Goal: Task Accomplishment & Management: Complete application form

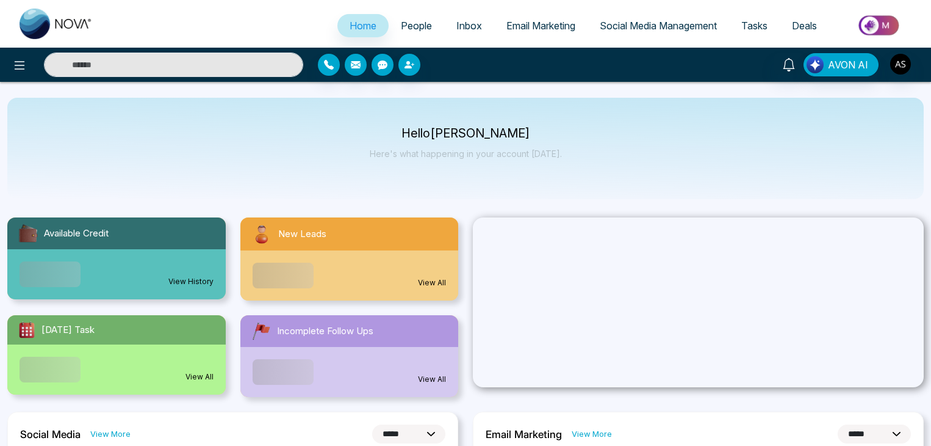
select select "*"
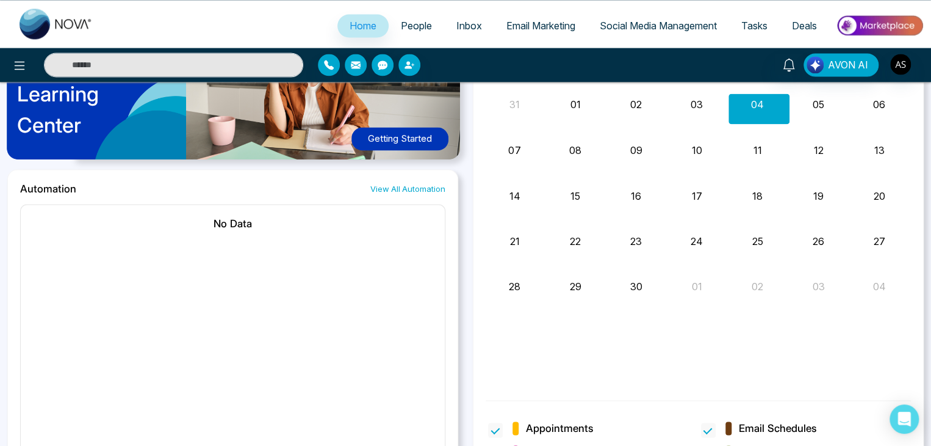
scroll to position [1021, 0]
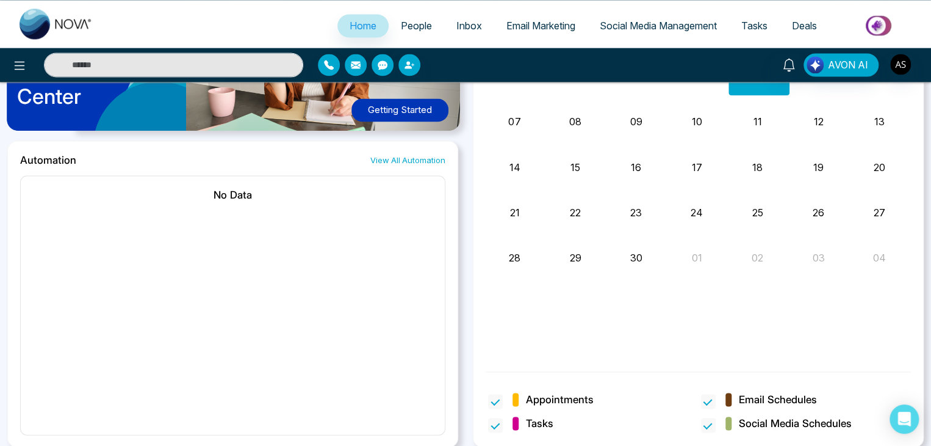
click at [416, 24] on span "People" at bounding box center [416, 26] width 31 height 12
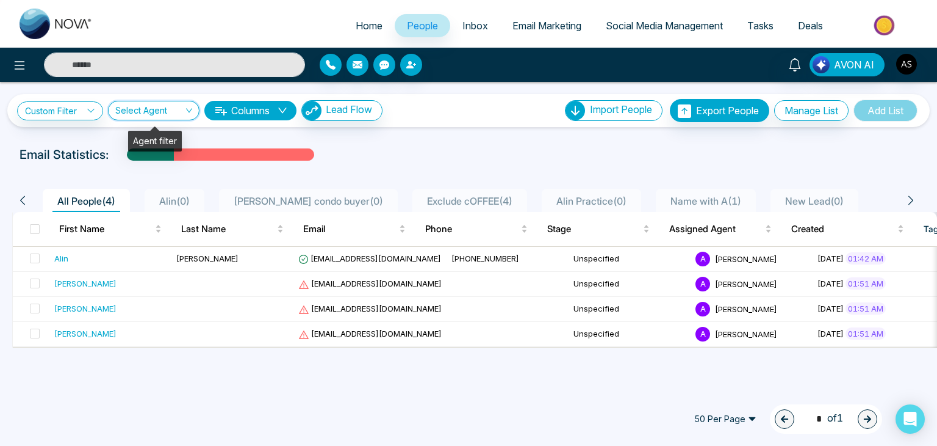
click at [178, 115] on input "search" at bounding box center [149, 112] width 68 height 23
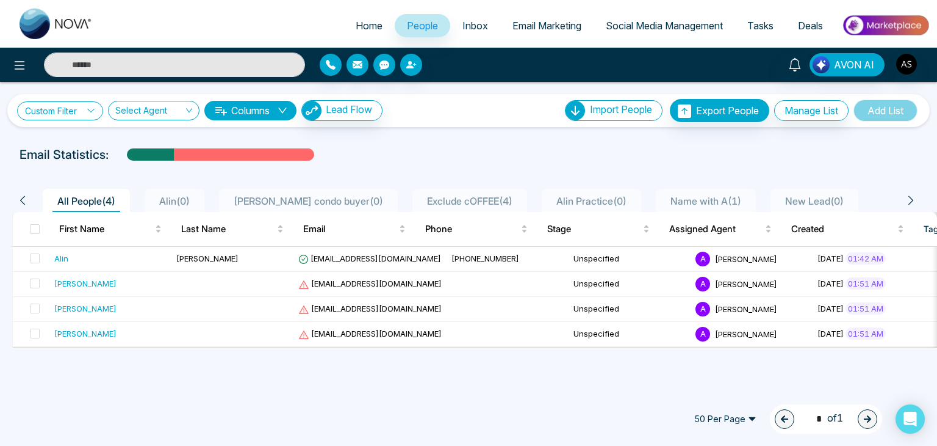
click at [91, 113] on icon at bounding box center [91, 110] width 9 height 9
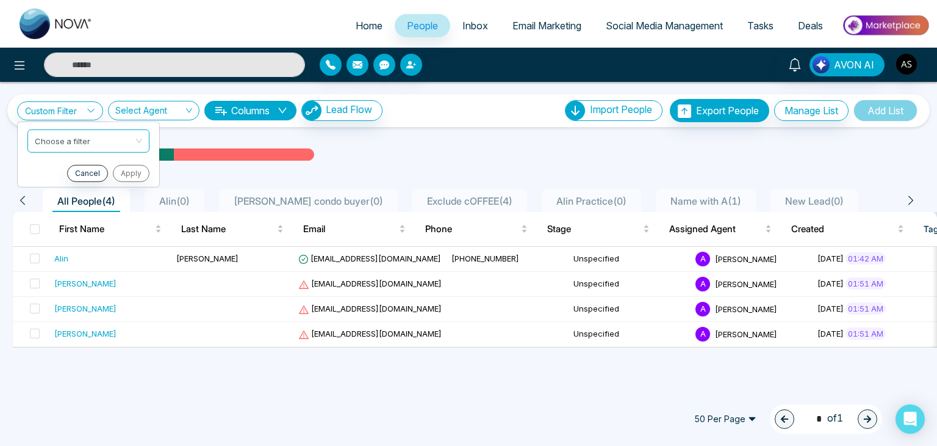
click at [243, 113] on button "Columns" at bounding box center [250, 111] width 92 height 20
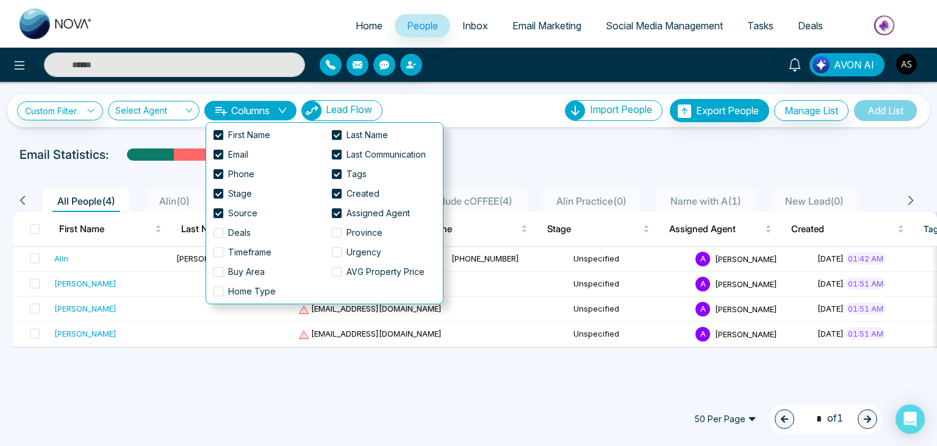
click at [350, 108] on span "Lead Flow" at bounding box center [349, 109] width 46 height 12
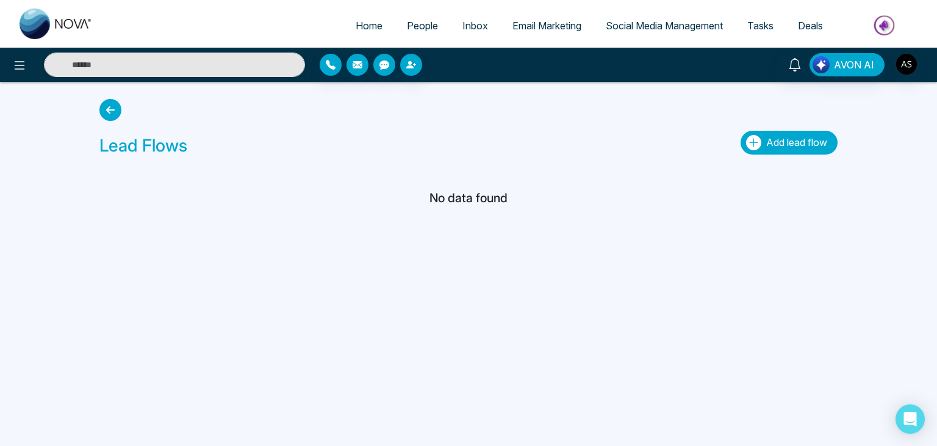
click at [753, 146] on icon "button" at bounding box center [753, 142] width 15 height 15
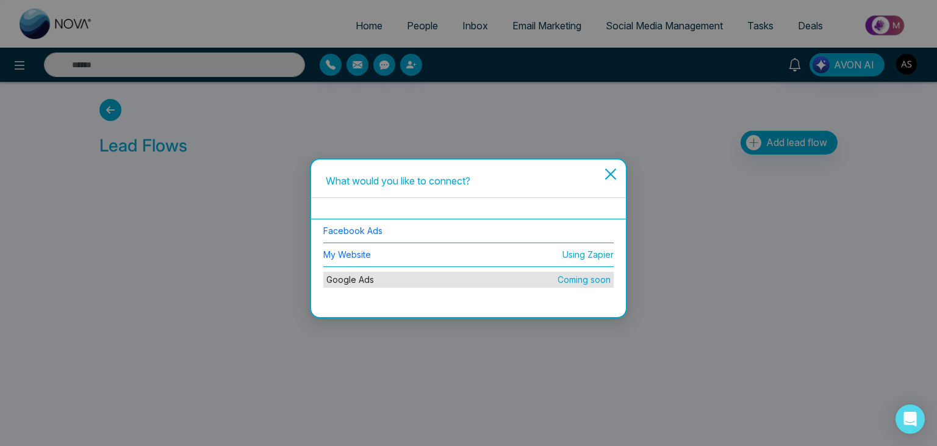
click at [492, 239] on li "Facebook Ads" at bounding box center [468, 231] width 291 height 24
click at [398, 228] on li "Facebook Ads" at bounding box center [468, 231] width 291 height 24
click at [347, 228] on link "Facebook Ads" at bounding box center [352, 230] width 59 height 10
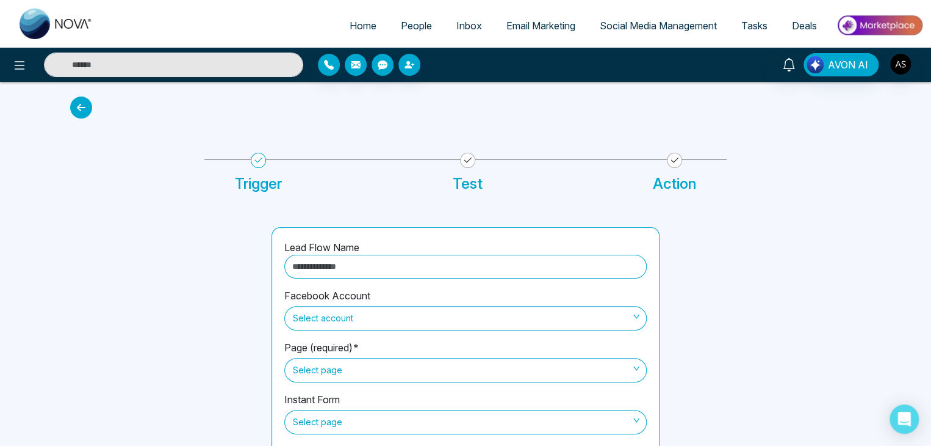
click at [378, 271] on input "text" at bounding box center [465, 267] width 363 height 24
type input "********"
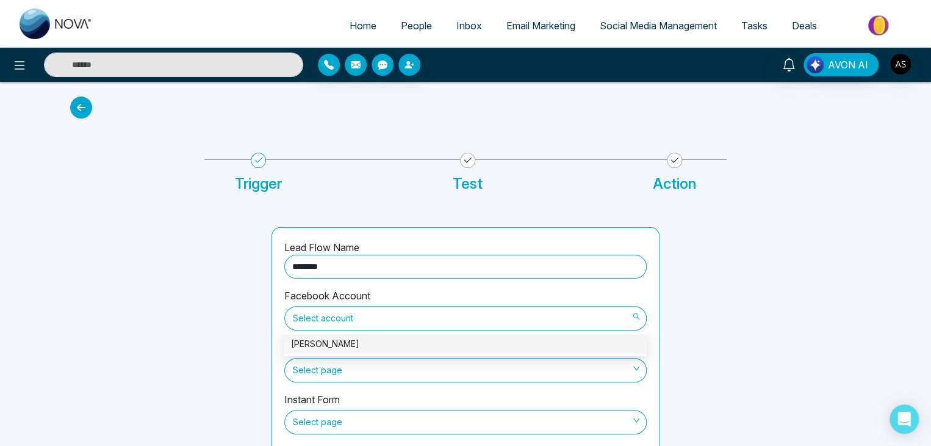
click at [347, 312] on span "Select account" at bounding box center [465, 318] width 345 height 21
click at [330, 339] on div "[PERSON_NAME]" at bounding box center [465, 343] width 348 height 13
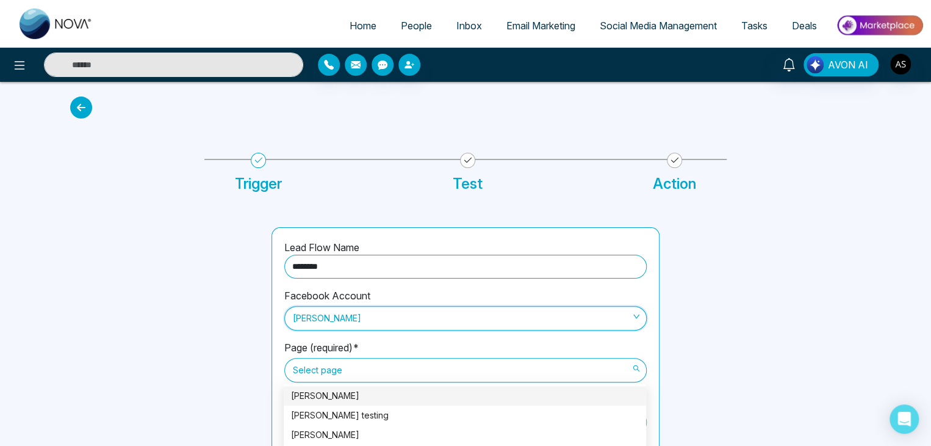
click at [337, 369] on span "Select page" at bounding box center [465, 369] width 345 height 21
click at [332, 421] on div "[PERSON_NAME] testing" at bounding box center [465, 414] width 348 height 13
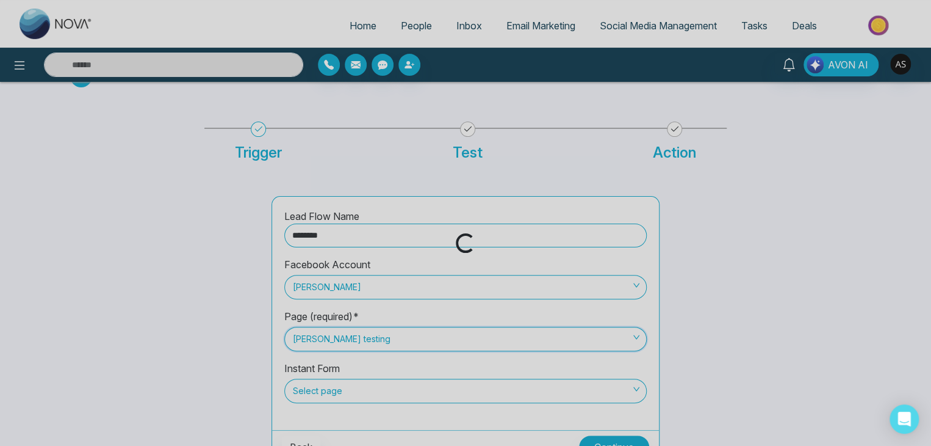
scroll to position [32, 0]
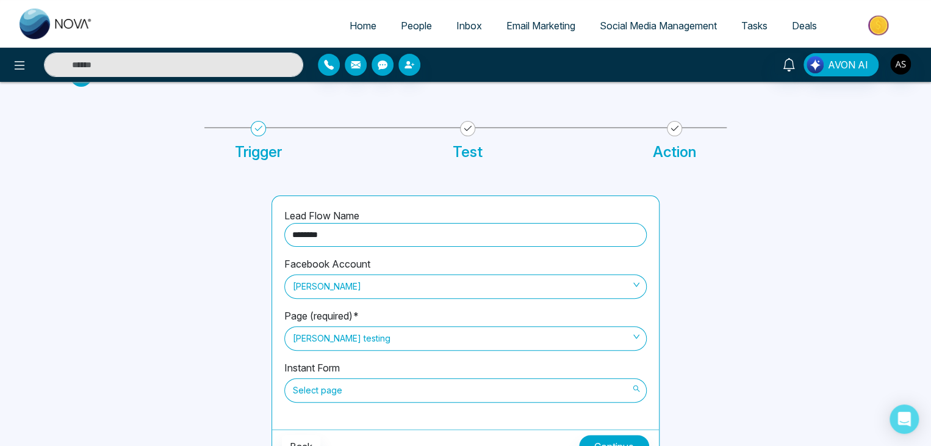
click at [359, 389] on span "Select page" at bounding box center [465, 390] width 345 height 21
click at [350, 301] on div "Facebook Account [PERSON_NAME]" at bounding box center [465, 282] width 363 height 52
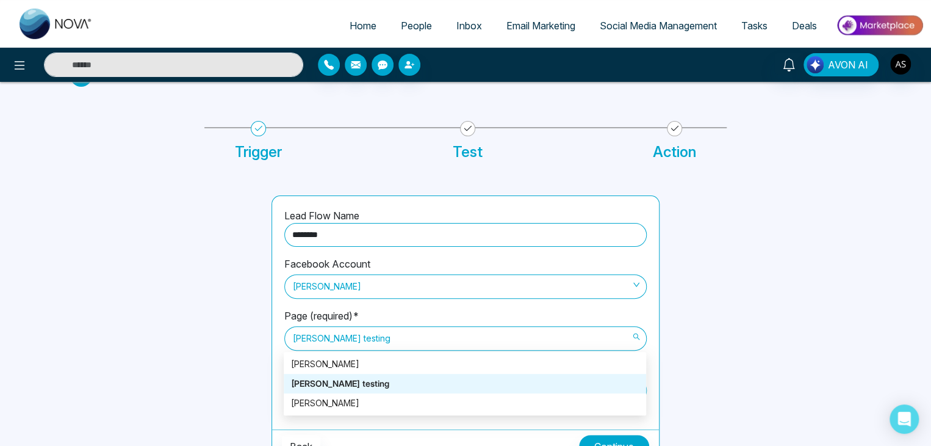
click at [344, 345] on span "[PERSON_NAME] testing" at bounding box center [465, 338] width 345 height 21
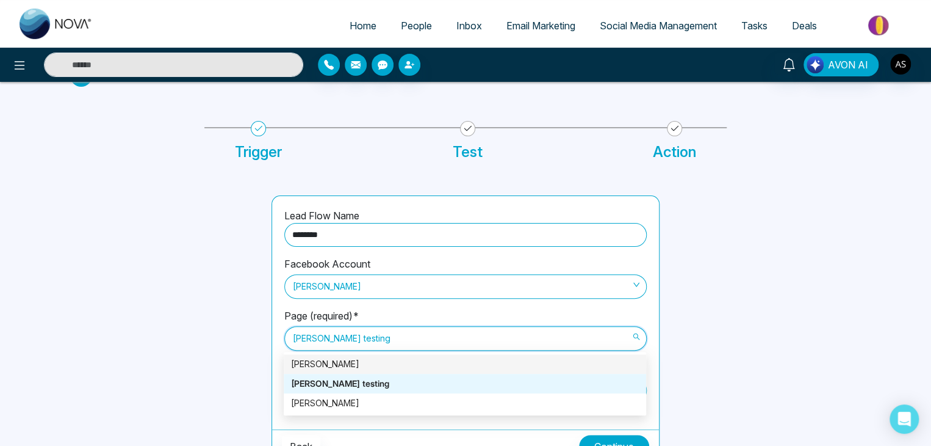
click at [334, 372] on div "[PERSON_NAME]" at bounding box center [465, 364] width 363 height 20
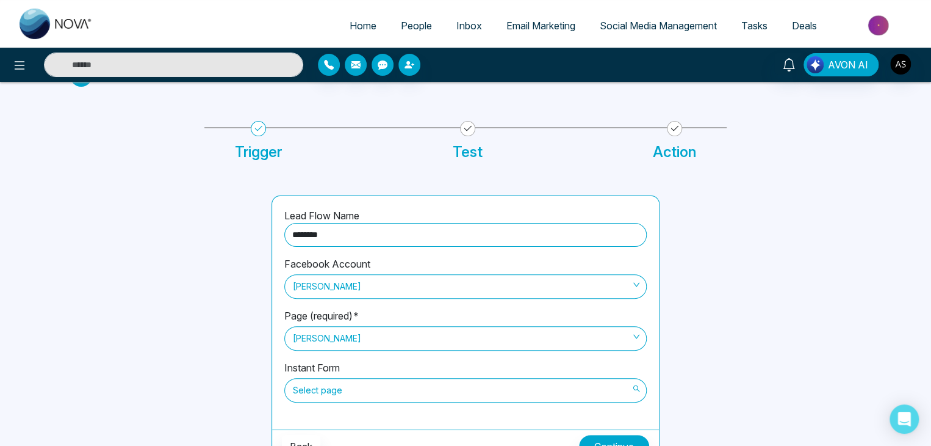
click at [338, 389] on span "Select page" at bounding box center [465, 390] width 345 height 21
drag, startPoint x: 264, startPoint y: 327, endPoint x: 303, endPoint y: 342, distance: 41.6
click at [303, 342] on div "Lead Flow Name ******** Facebook Account [PERSON_NAME] Page (required)* [PERSON…" at bounding box center [465, 329] width 403 height 268
click at [303, 342] on span "[PERSON_NAME]" at bounding box center [465, 338] width 345 height 21
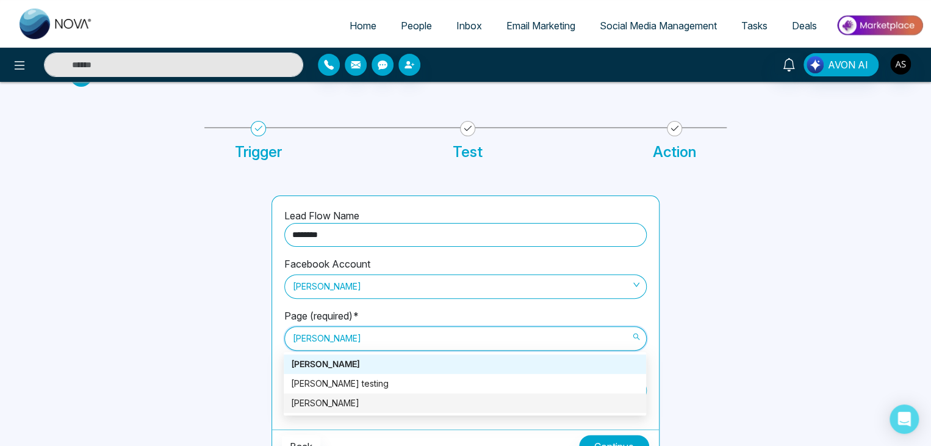
click at [323, 410] on div "[PERSON_NAME]" at bounding box center [465, 403] width 363 height 20
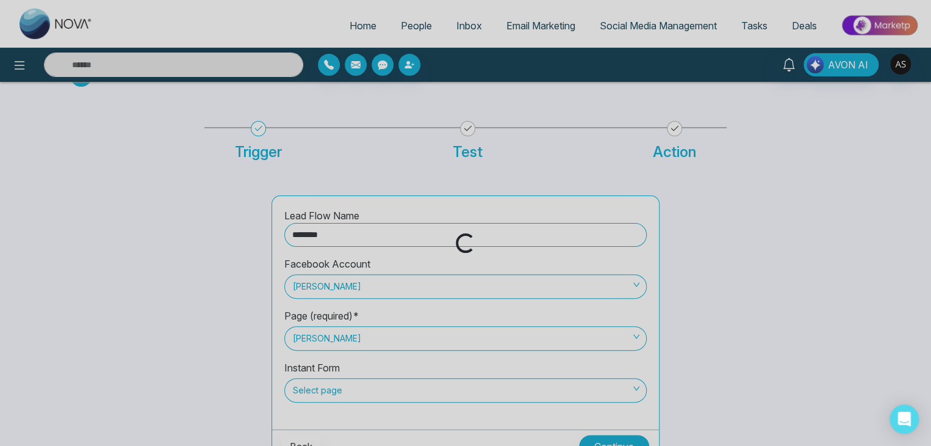
click at [341, 391] on div "Loading..." at bounding box center [465, 223] width 931 height 446
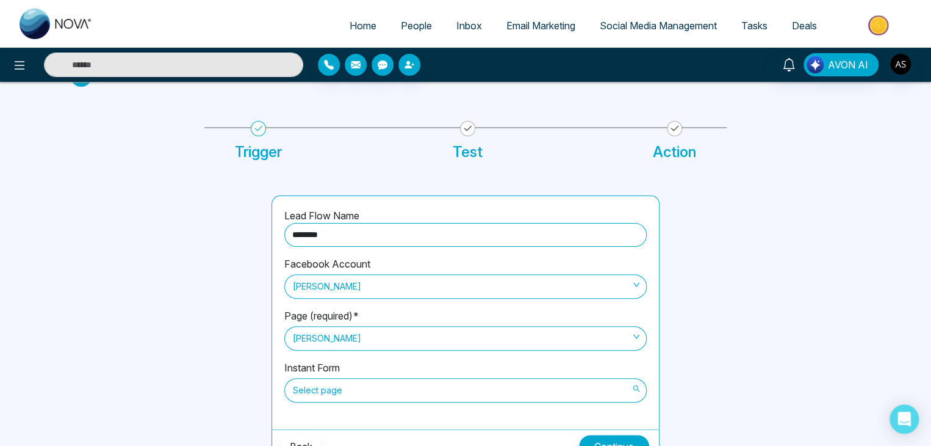
click at [341, 391] on span "Select page" at bounding box center [465, 390] width 345 height 21
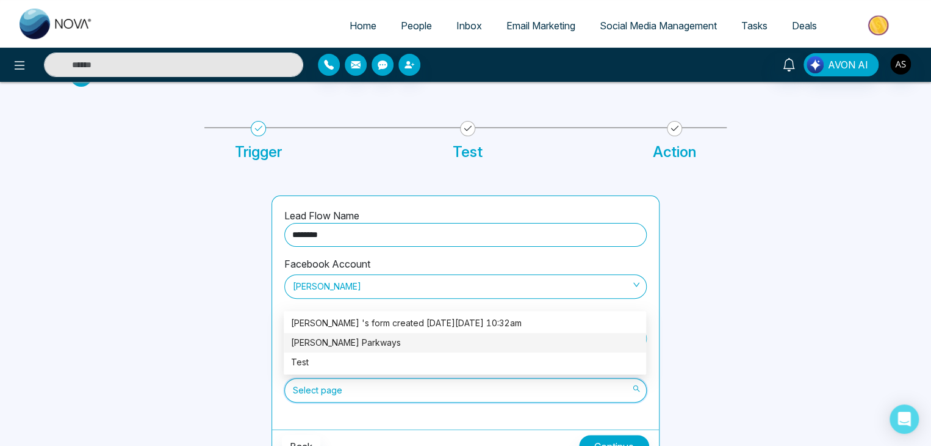
click at [359, 338] on div "[PERSON_NAME] Parkways" at bounding box center [465, 342] width 348 height 13
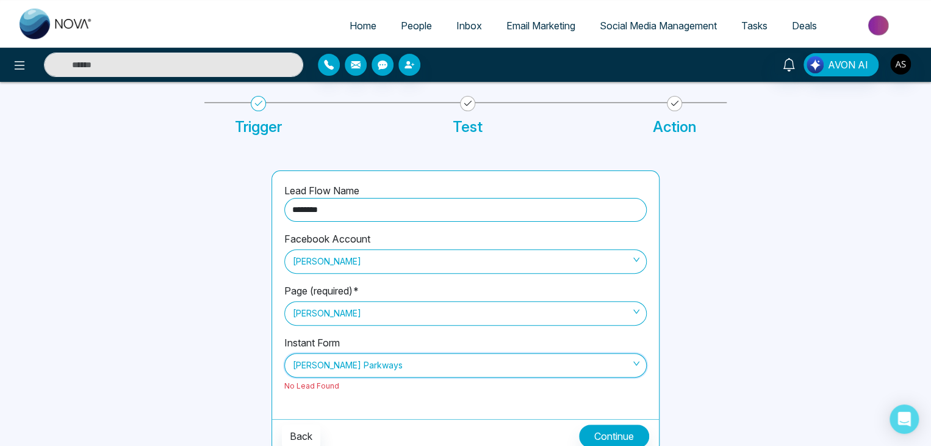
scroll to position [62, 0]
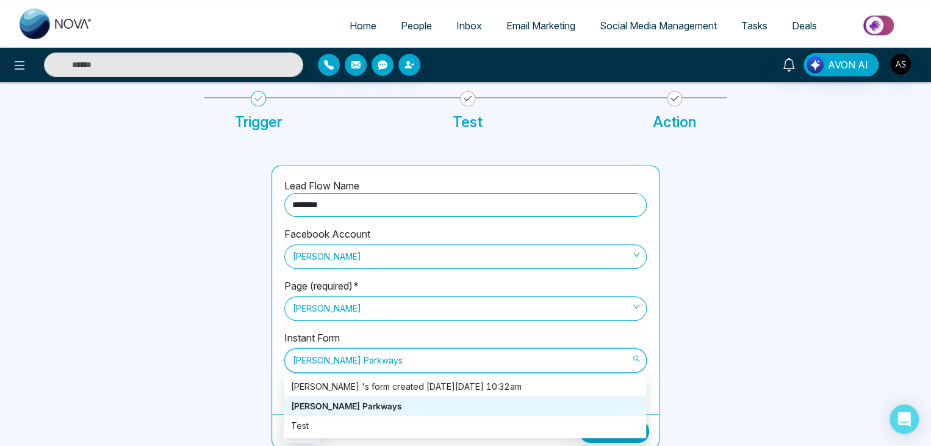
click at [402, 353] on span "[PERSON_NAME] Parkways" at bounding box center [465, 360] width 345 height 21
click at [364, 380] on div "[PERSON_NAME] 's form created [DATE][DATE] 10:32am" at bounding box center [465, 386] width 348 height 13
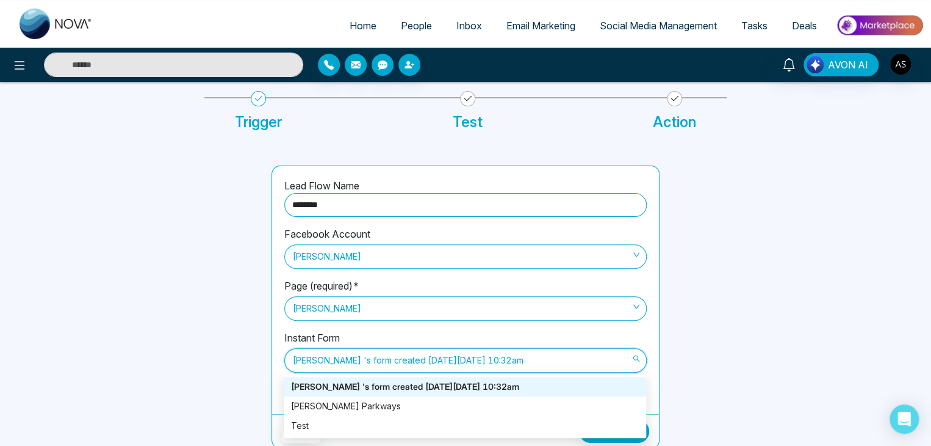
click at [377, 365] on span "[PERSON_NAME] 's form created [DATE][DATE] 10:32am" at bounding box center [465, 360] width 345 height 21
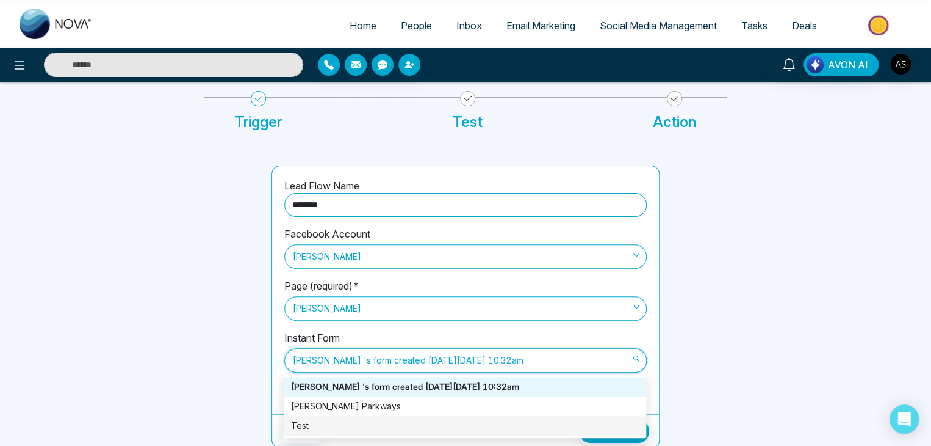
click at [331, 421] on div "Test" at bounding box center [465, 425] width 348 height 13
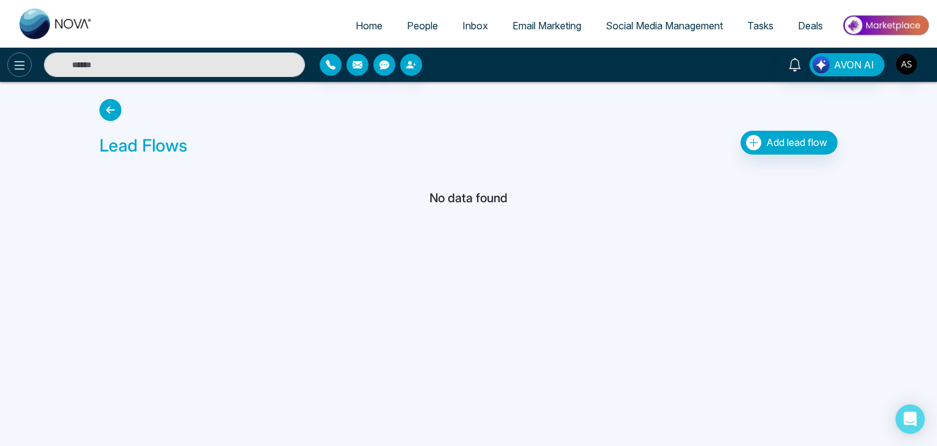
click at [26, 59] on icon at bounding box center [19, 65] width 15 height 15
